Goal: Information Seeking & Learning: Learn about a topic

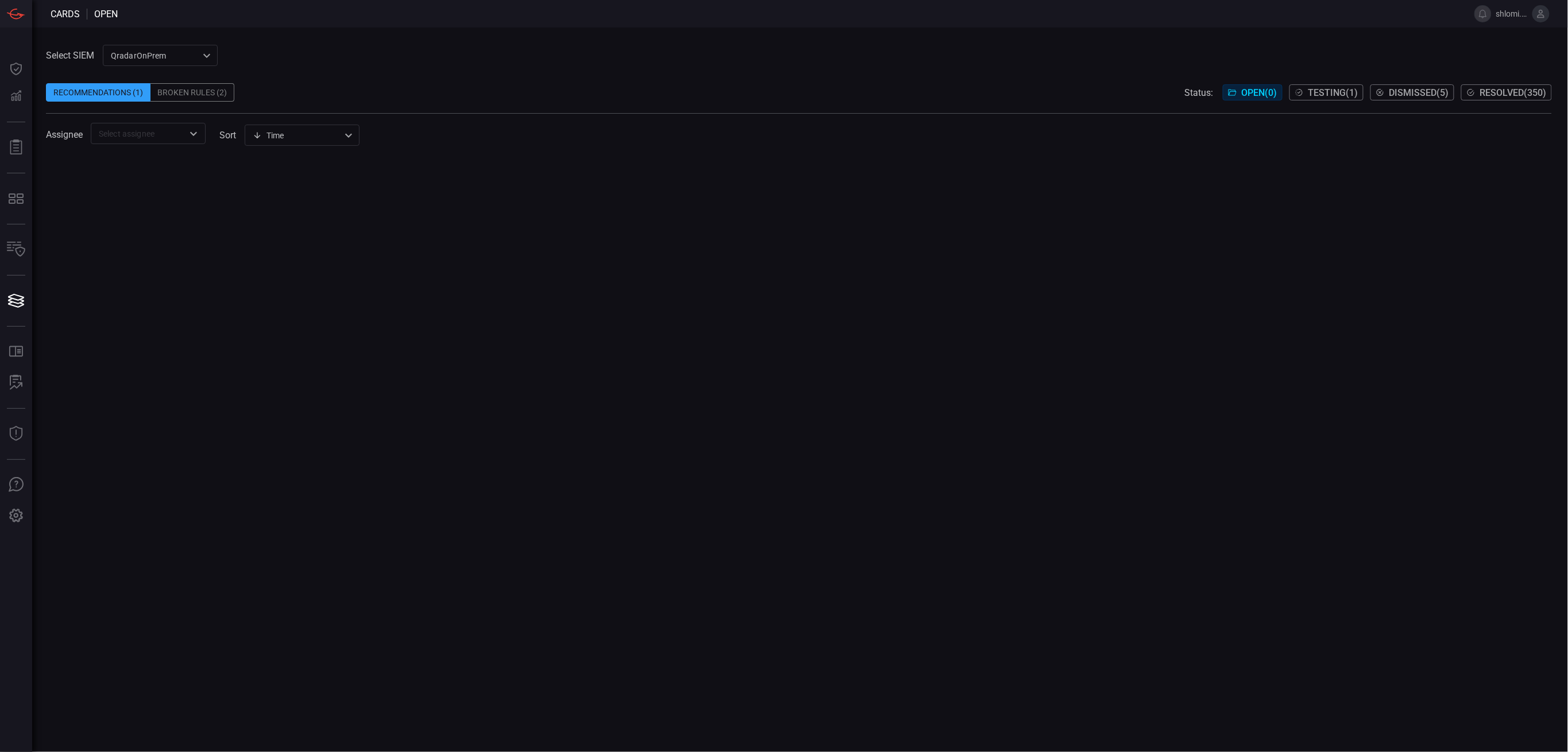
click at [134, 133] on input "text" at bounding box center [138, 134] width 89 height 14
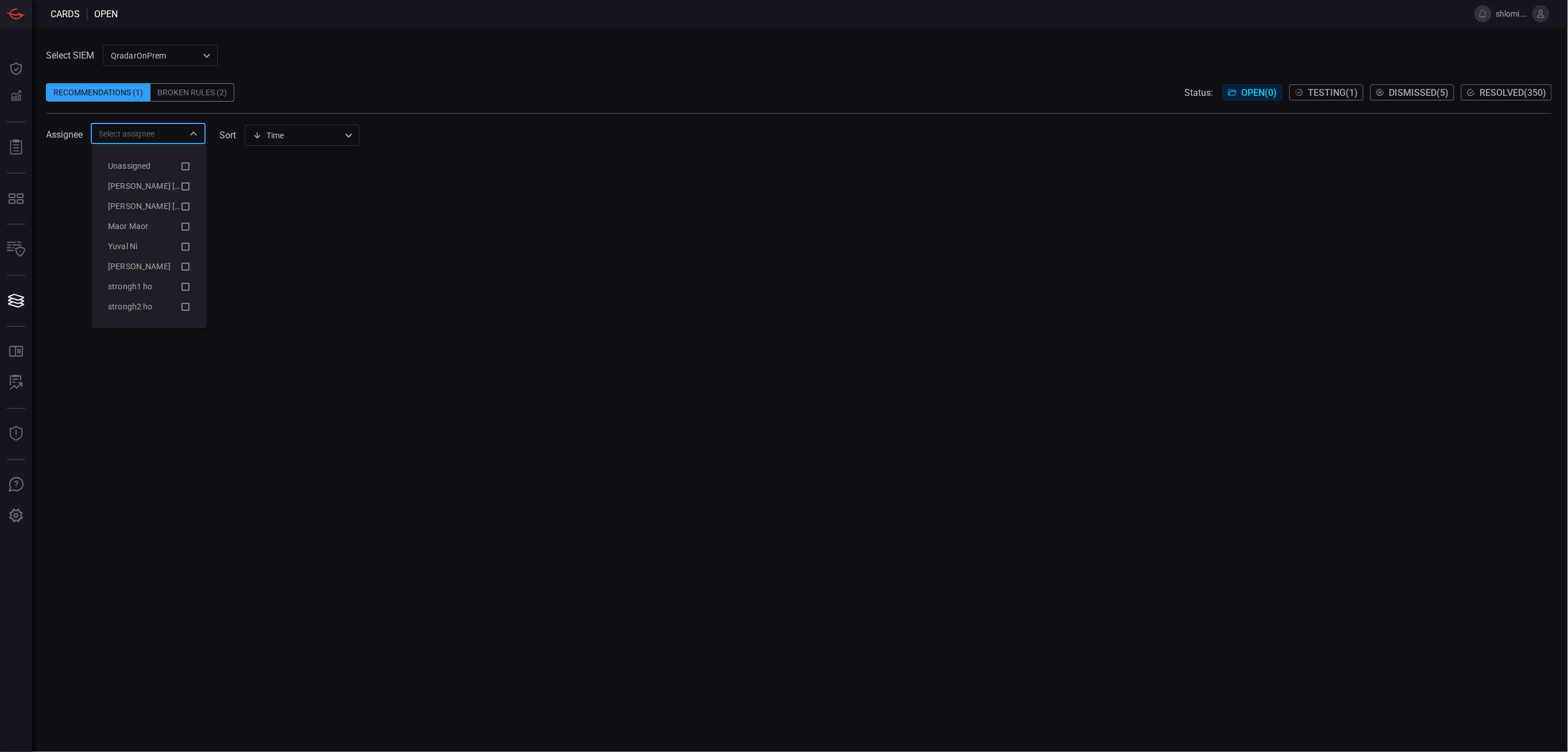
click at [1526, 93] on span "Resolved ( 350 )" at bounding box center [1514, 93] width 67 height 11
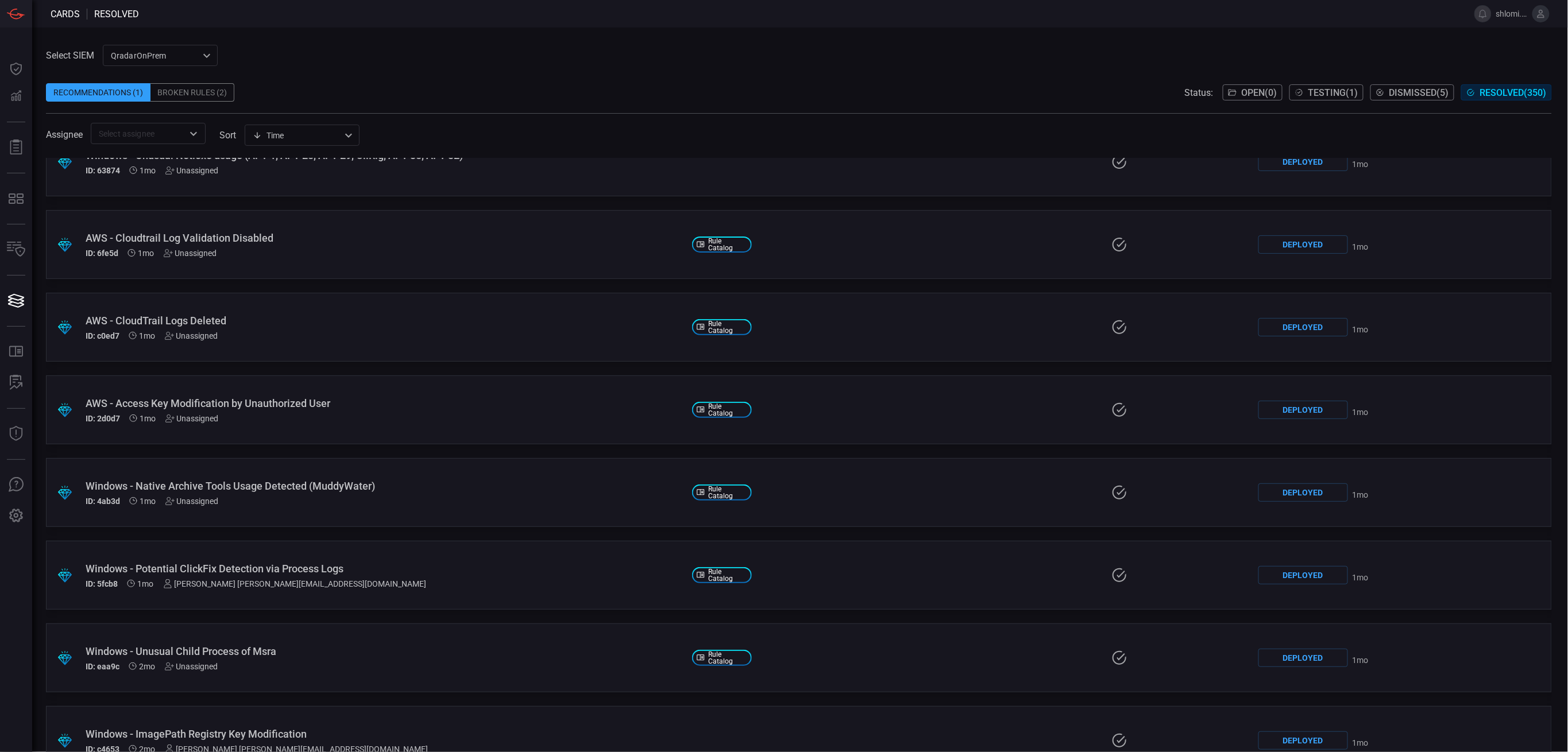
scroll to position [19331, 0]
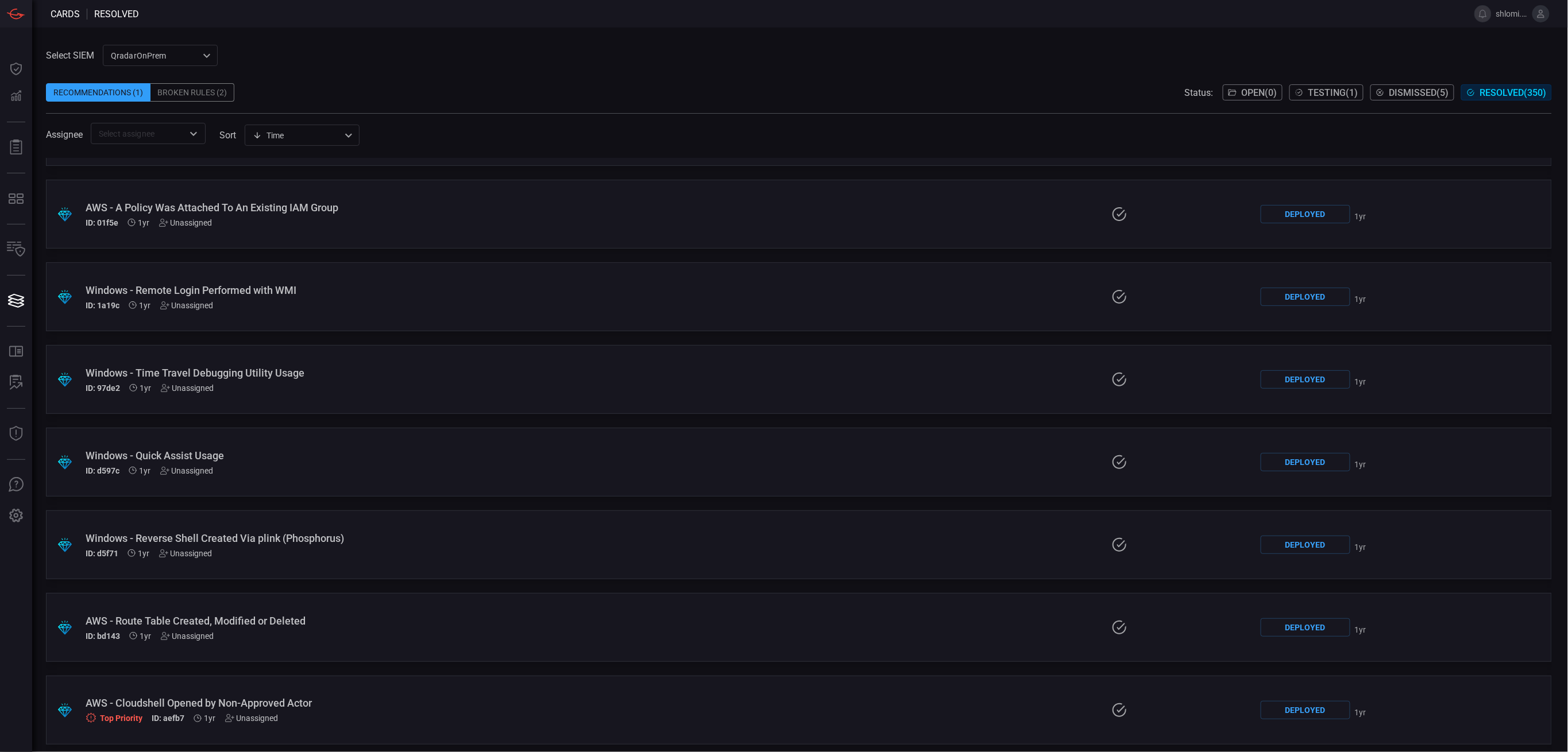
click at [185, 451] on div "Windows - Quick Assist Usage" at bounding box center [384, 455] width 597 height 12
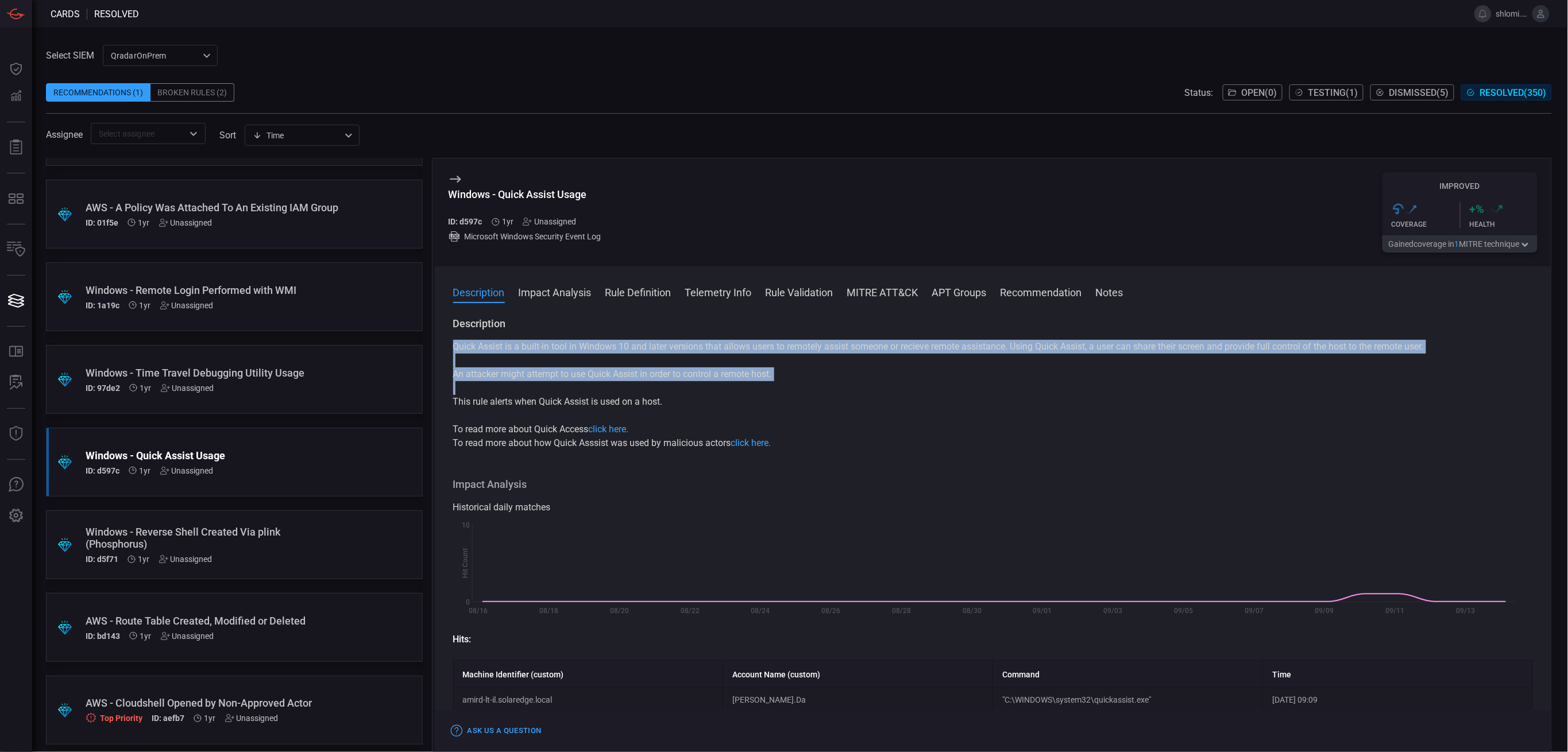
drag, startPoint x: 451, startPoint y: 345, endPoint x: 660, endPoint y: 415, distance: 220.4
click at [660, 415] on div "Description Quick Assist is a built-in tool in Windows 10 and later versions th…" at bounding box center [993, 532] width 1118 height 431
click at [660, 415] on div "Quick Assist is a built-in tool in Windows 10 and later versions that allows us…" at bounding box center [993, 395] width 1081 height 110
drag, startPoint x: 669, startPoint y: 402, endPoint x: 455, endPoint y: 346, distance: 221.2
click at [455, 346] on div "Quick Assist is a built-in tool in Windows 10 and later versions that allows us…" at bounding box center [993, 395] width 1081 height 110
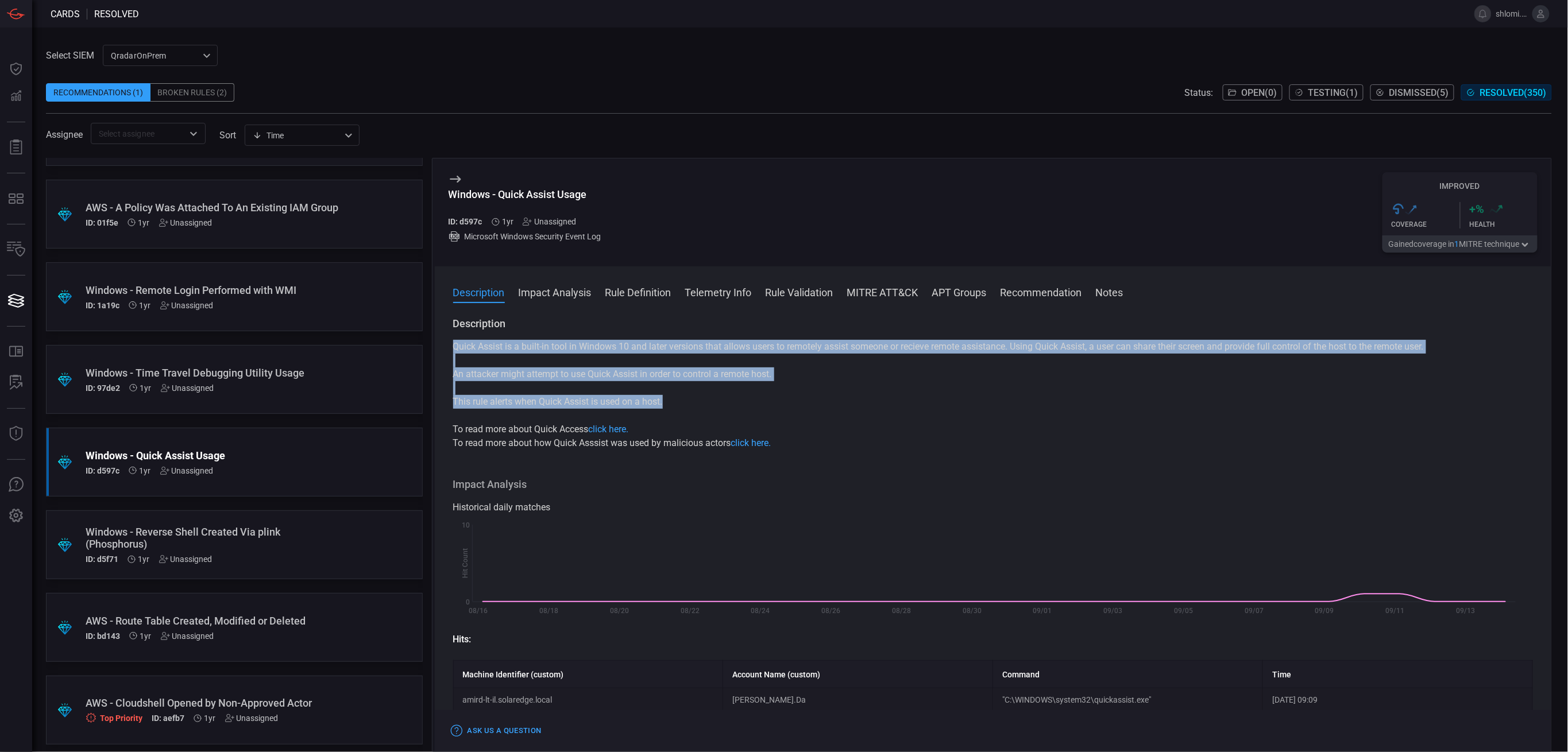
click at [455, 346] on p "Quick Assist is a built-in tool in Windows 10 and later versions that allows us…" at bounding box center [993, 347] width 1081 height 14
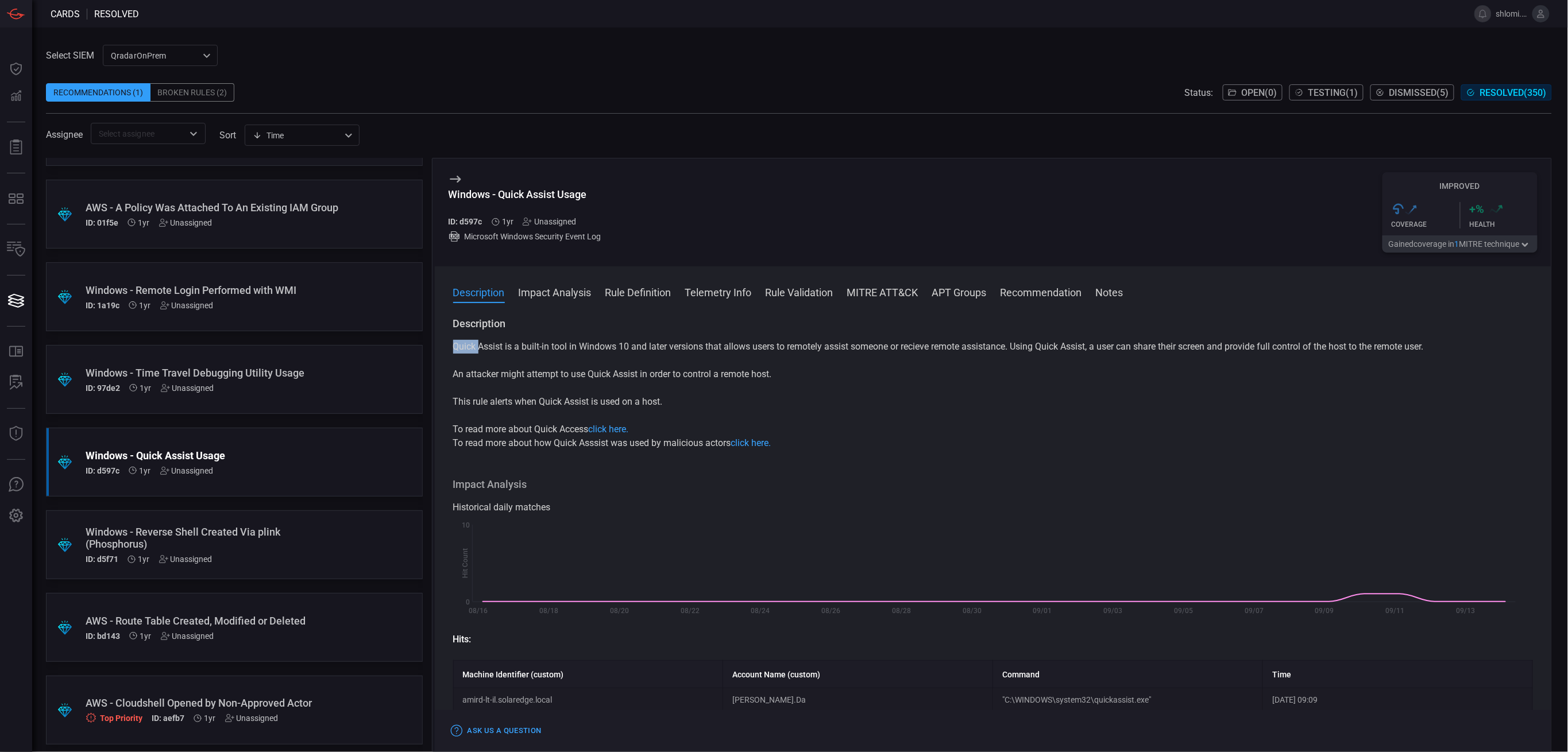
click at [455, 346] on p "Quick Assist is a built-in tool in Windows 10 and later versions that allows us…" at bounding box center [993, 347] width 1081 height 14
click at [483, 383] on div "Quick Assist is a built-in tool in Windows 10 and later versions that allows us…" at bounding box center [993, 395] width 1081 height 110
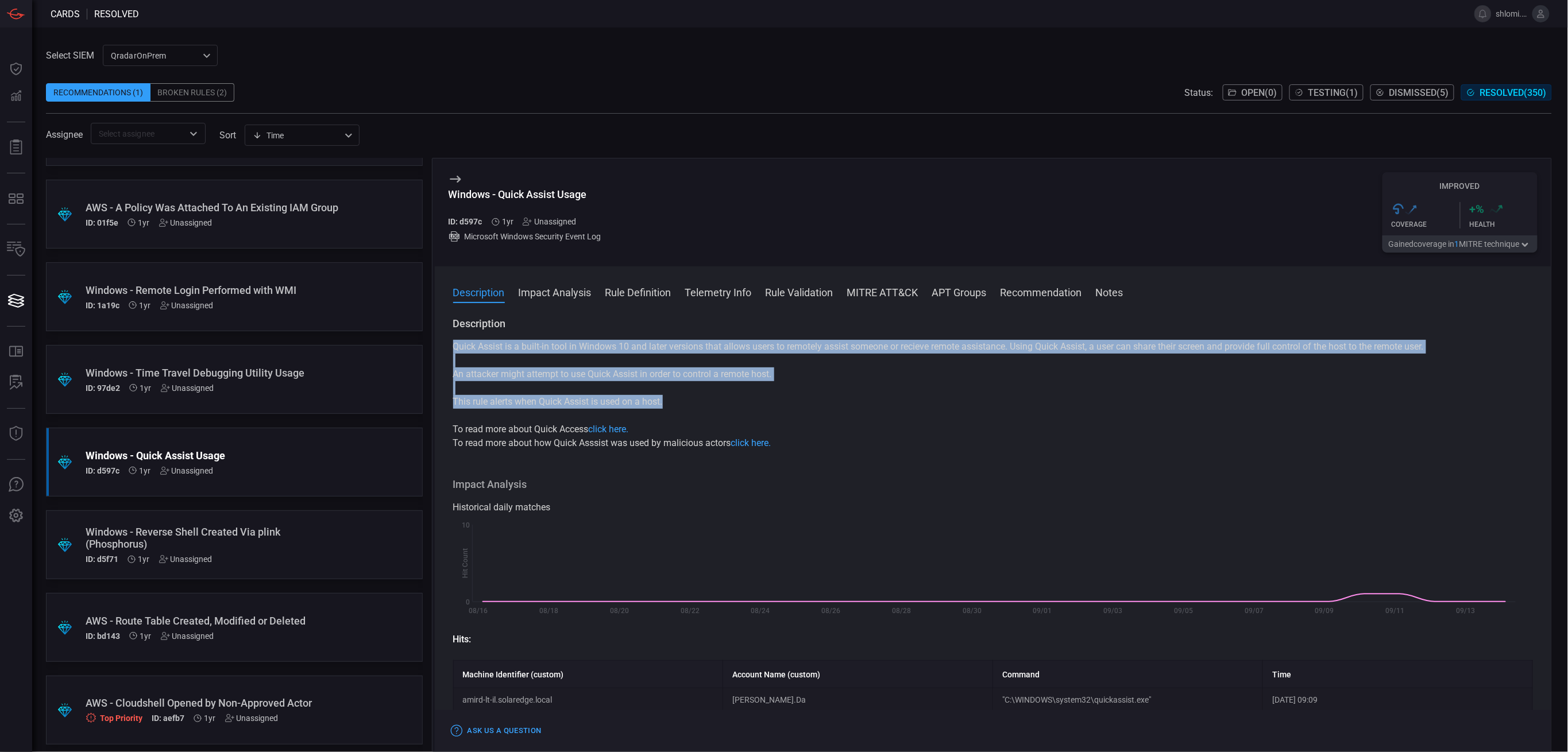
copy div "Quick Assist is a built-in tool in Windows 10 and later versions that allows us…"
drag, startPoint x: 665, startPoint y: 405, endPoint x: 454, endPoint y: 344, distance: 219.6
click at [454, 344] on div "Quick Assist is a built-in tool in Windows 10 and later versions that allows us…" at bounding box center [993, 395] width 1081 height 110
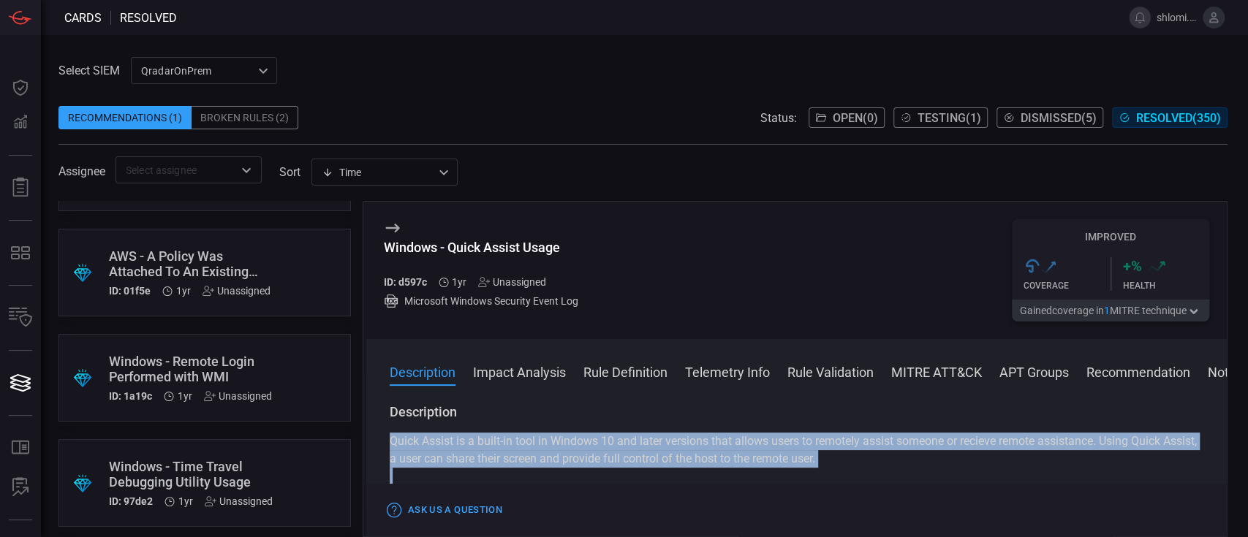
scroll to position [24601, 0]
